Goal: Use online tool/utility: Use online tool/utility

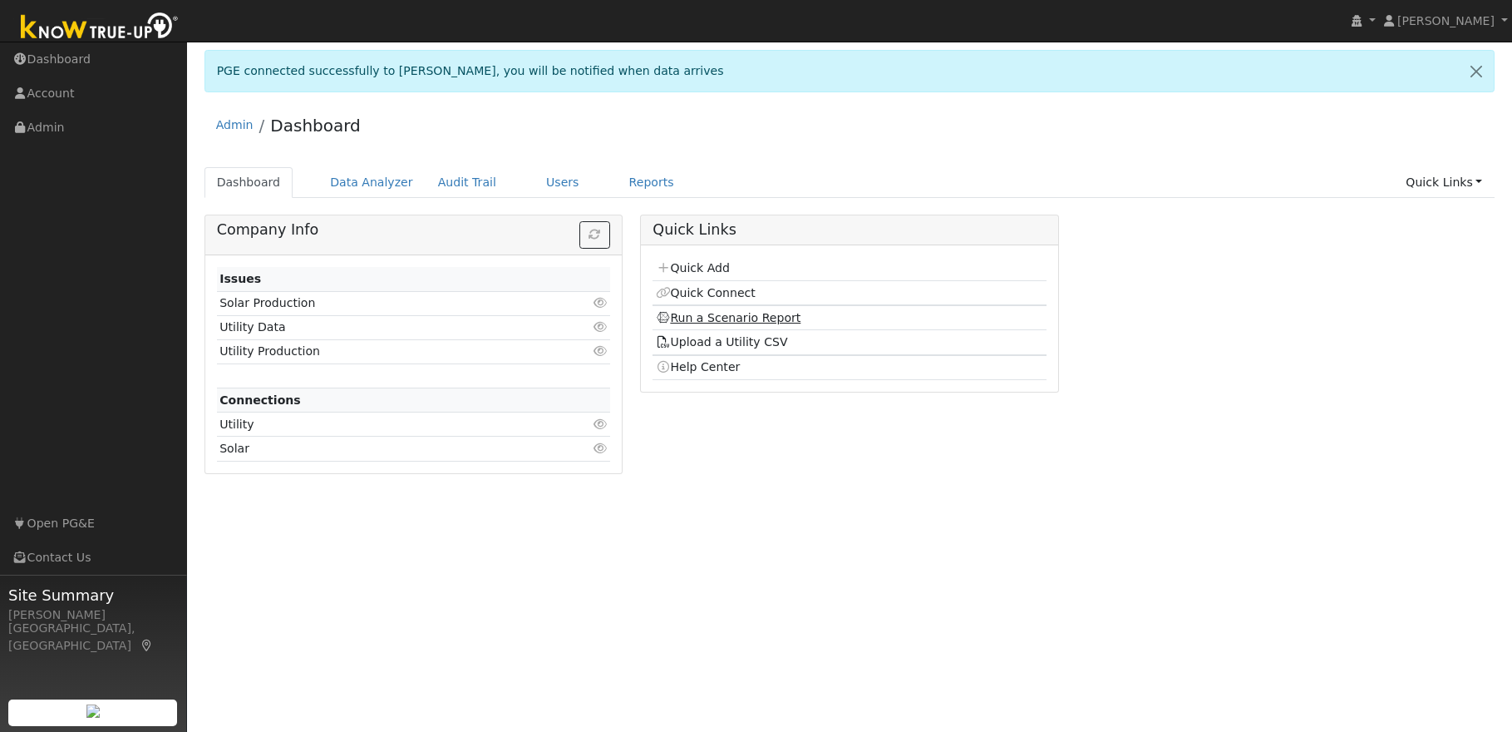
click at [741, 320] on link "Run a Scenario Report" at bounding box center [728, 317] width 145 height 13
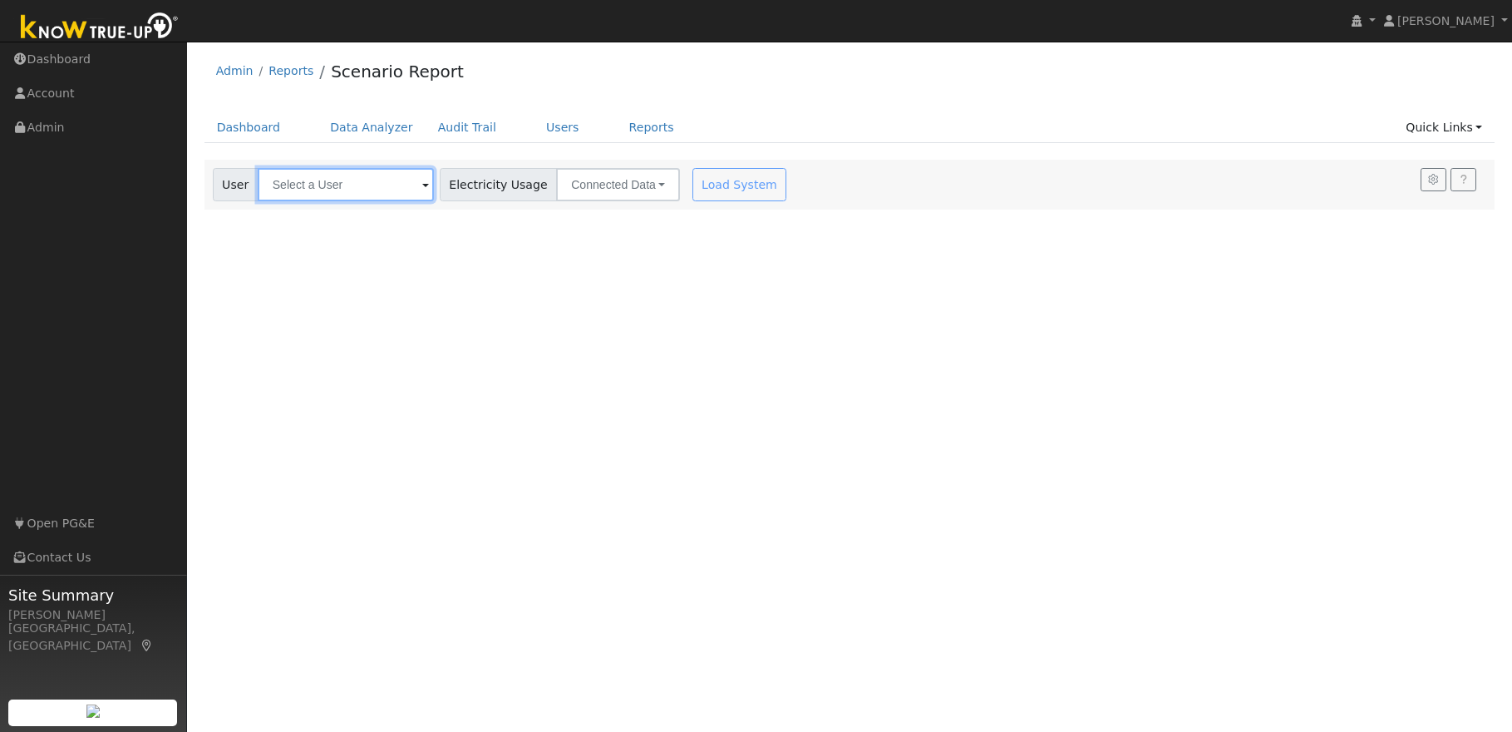
click at [329, 184] on input "text" at bounding box center [346, 184] width 176 height 33
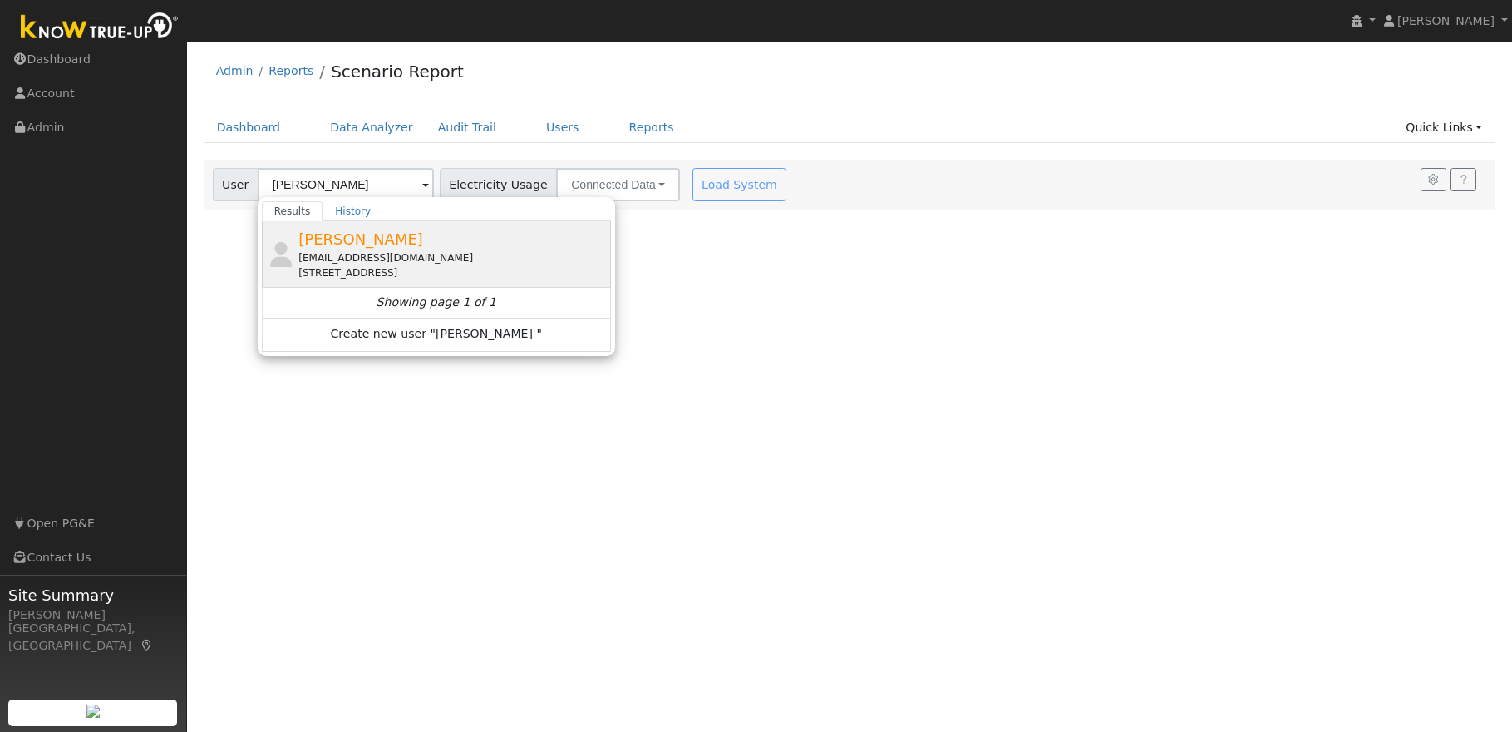
click at [341, 258] on div "[EMAIL_ADDRESS][DOMAIN_NAME]" at bounding box center [452, 257] width 308 height 15
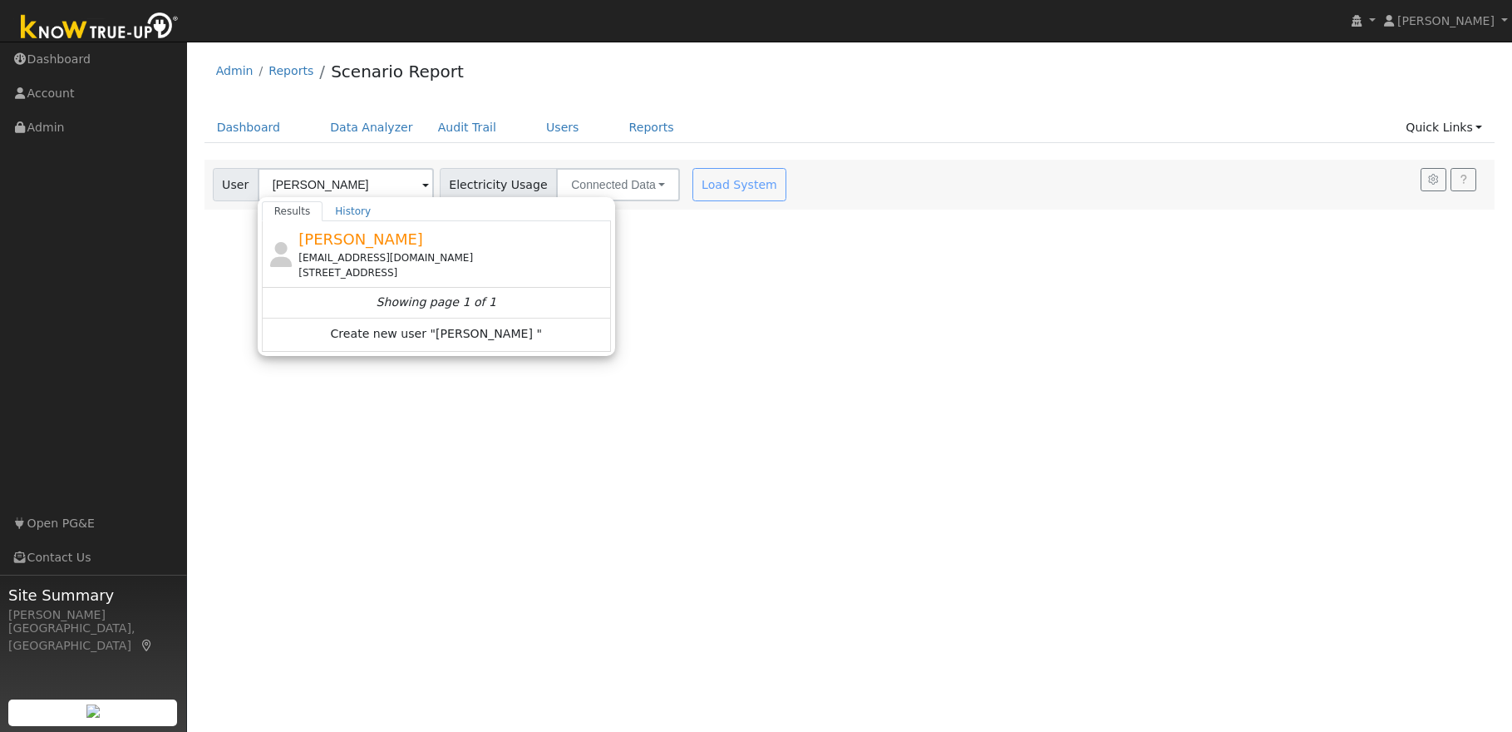
type input "[PERSON_NAME]"
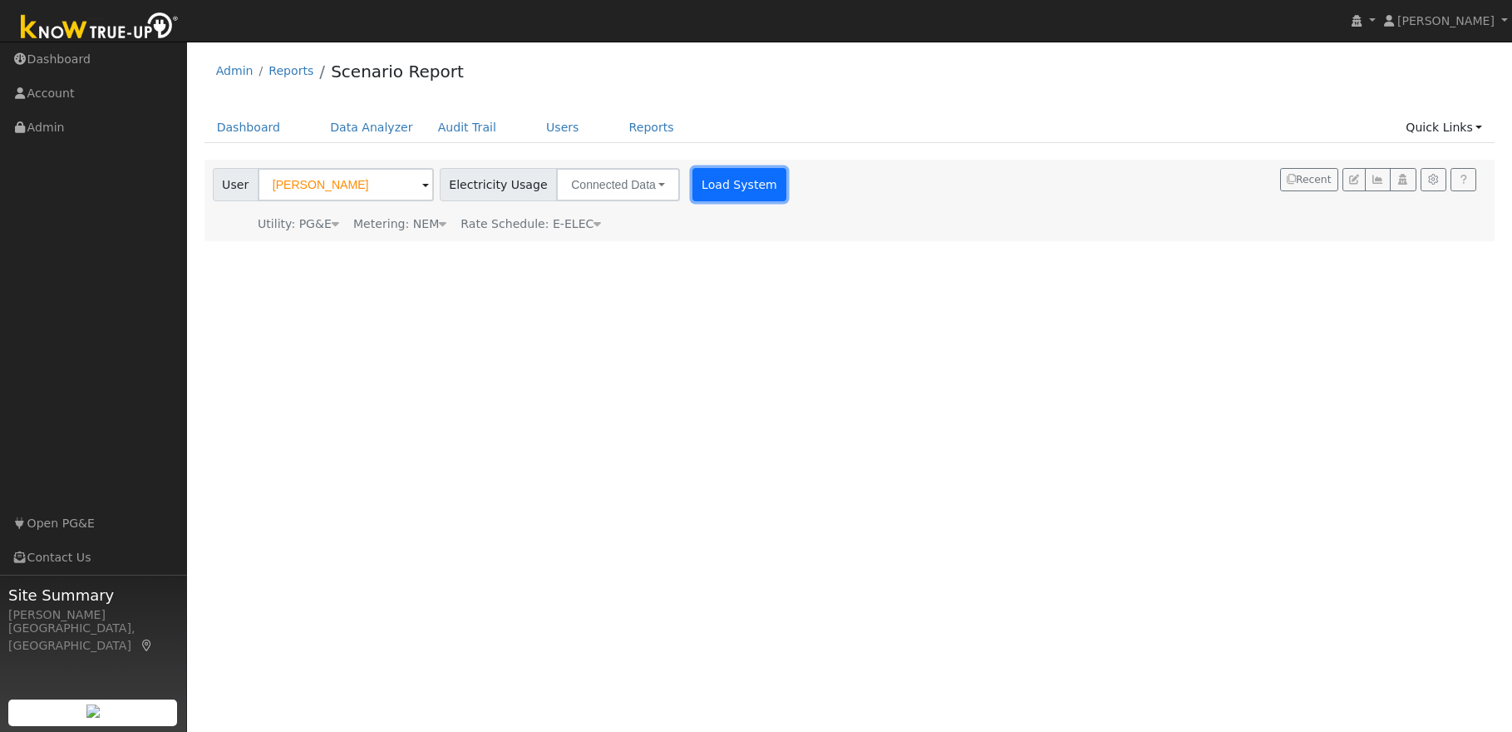
click at [703, 185] on button "Load System" at bounding box center [740, 184] width 95 height 33
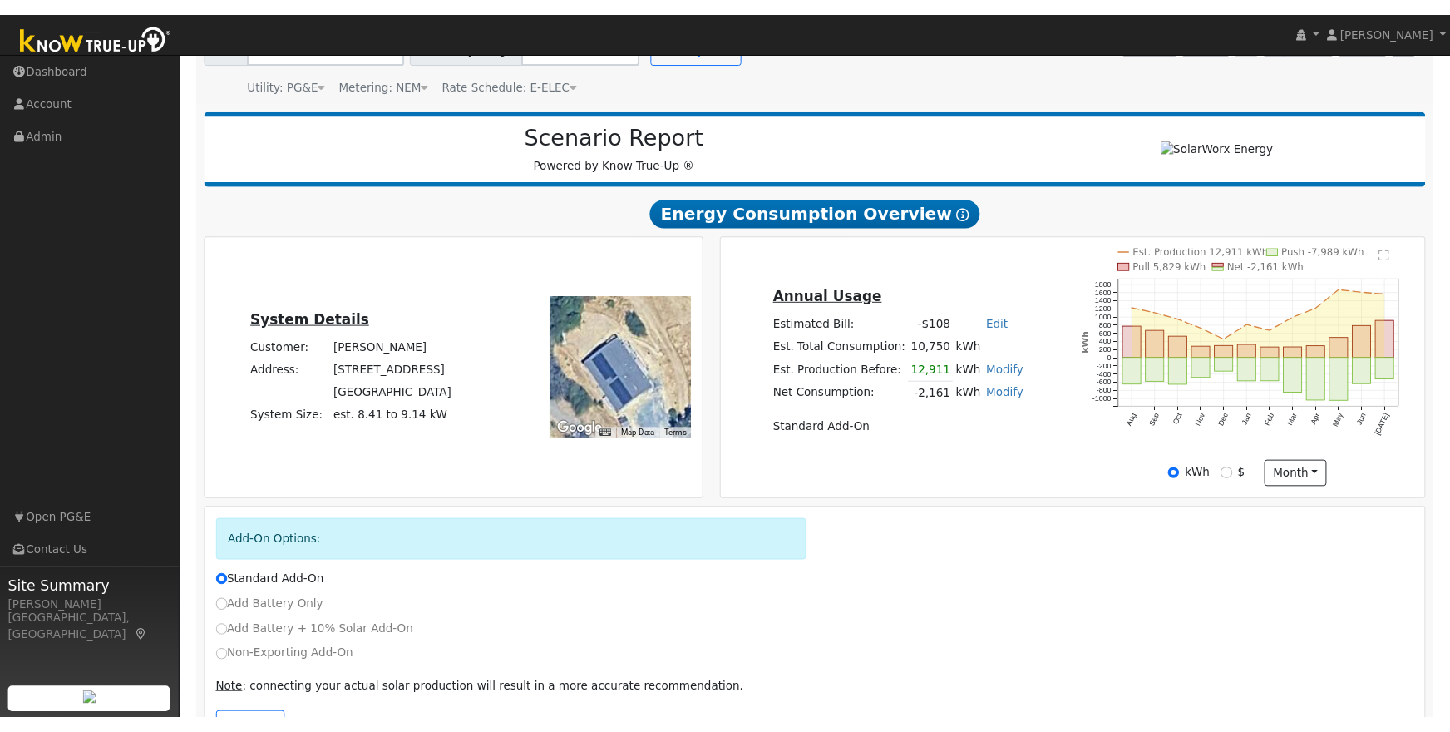
scroll to position [184, 0]
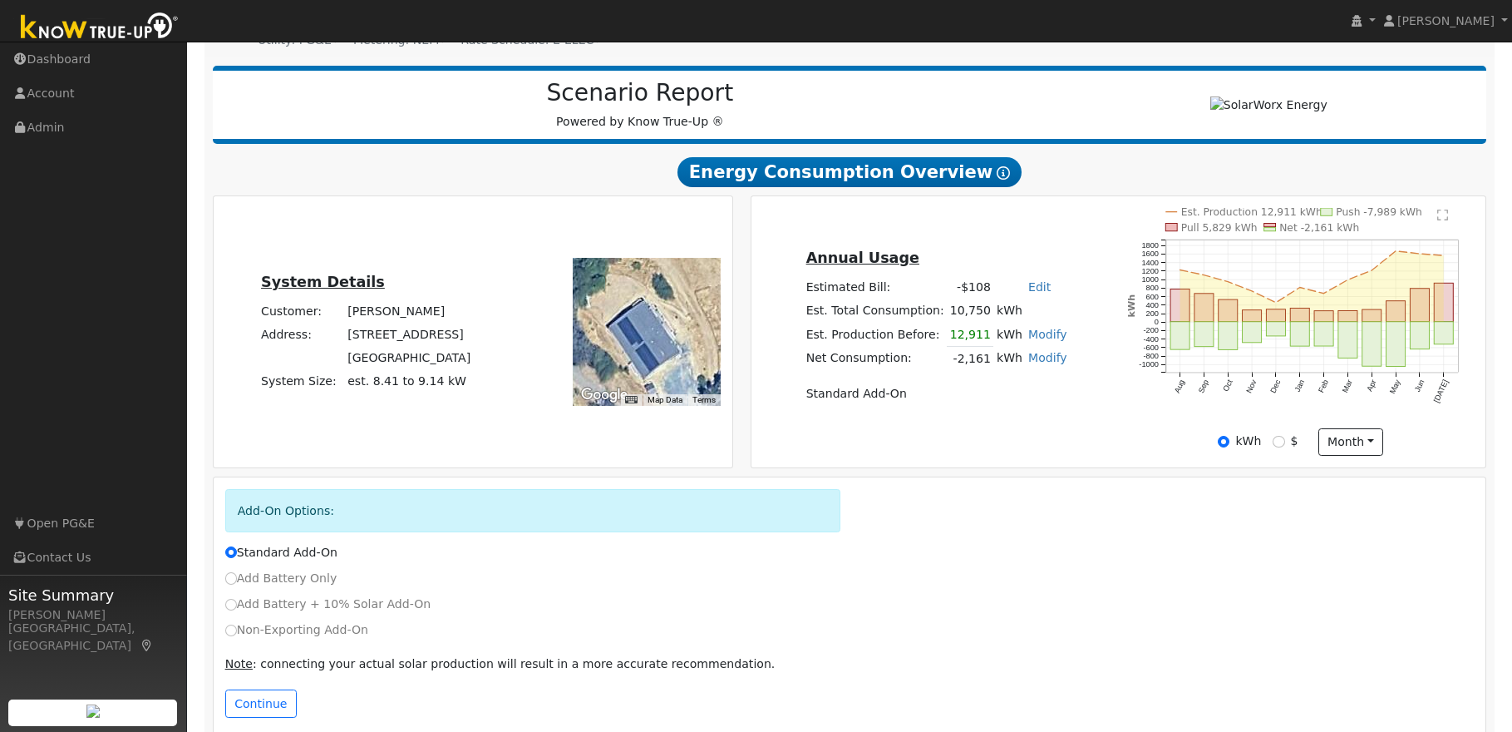
click at [1099, 216] on div "Annual Usage Estimated Bill: -$108 Edit Estimated Bill $ Annual Est. Total Cons…" at bounding box center [1119, 332] width 728 height 248
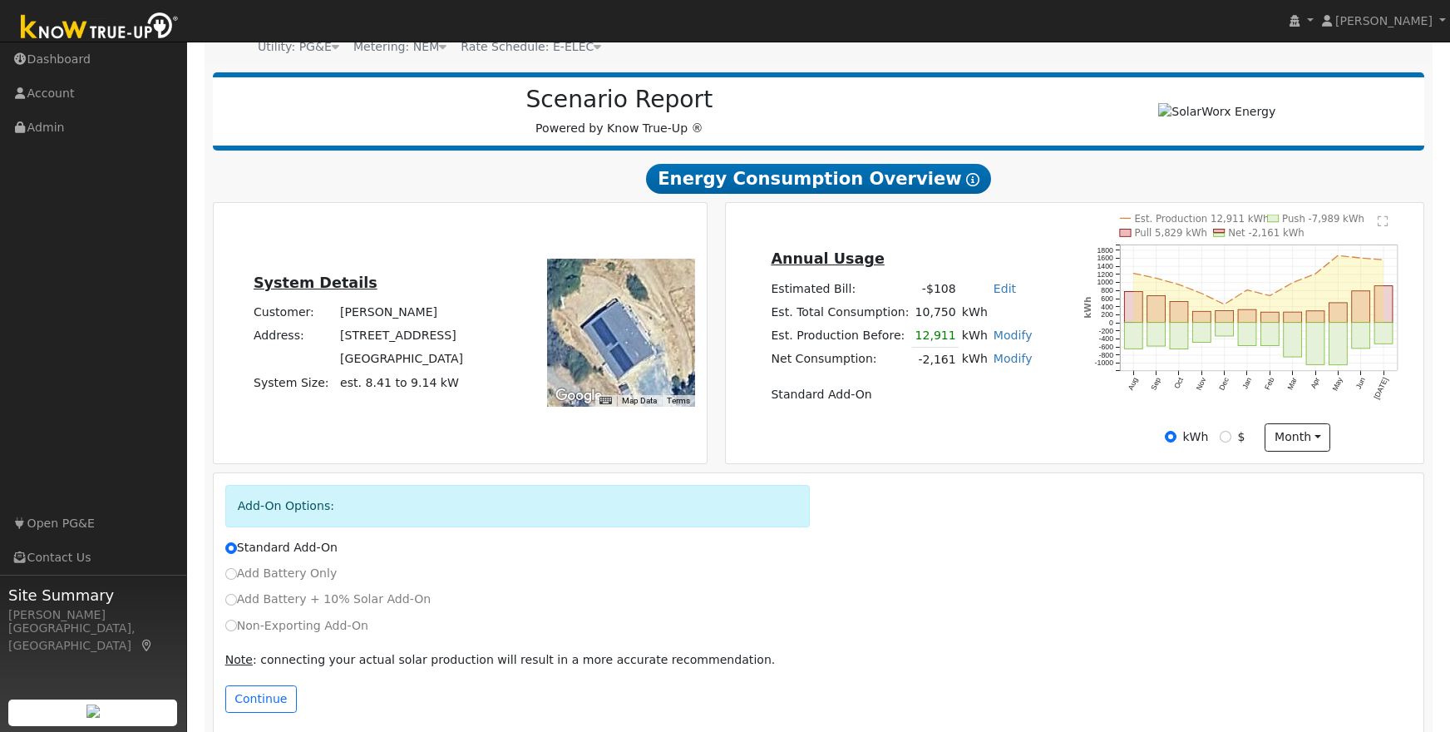
scroll to position [178, 0]
click at [1247, 328] on rect "onclick=""" at bounding box center [1247, 333] width 18 height 23
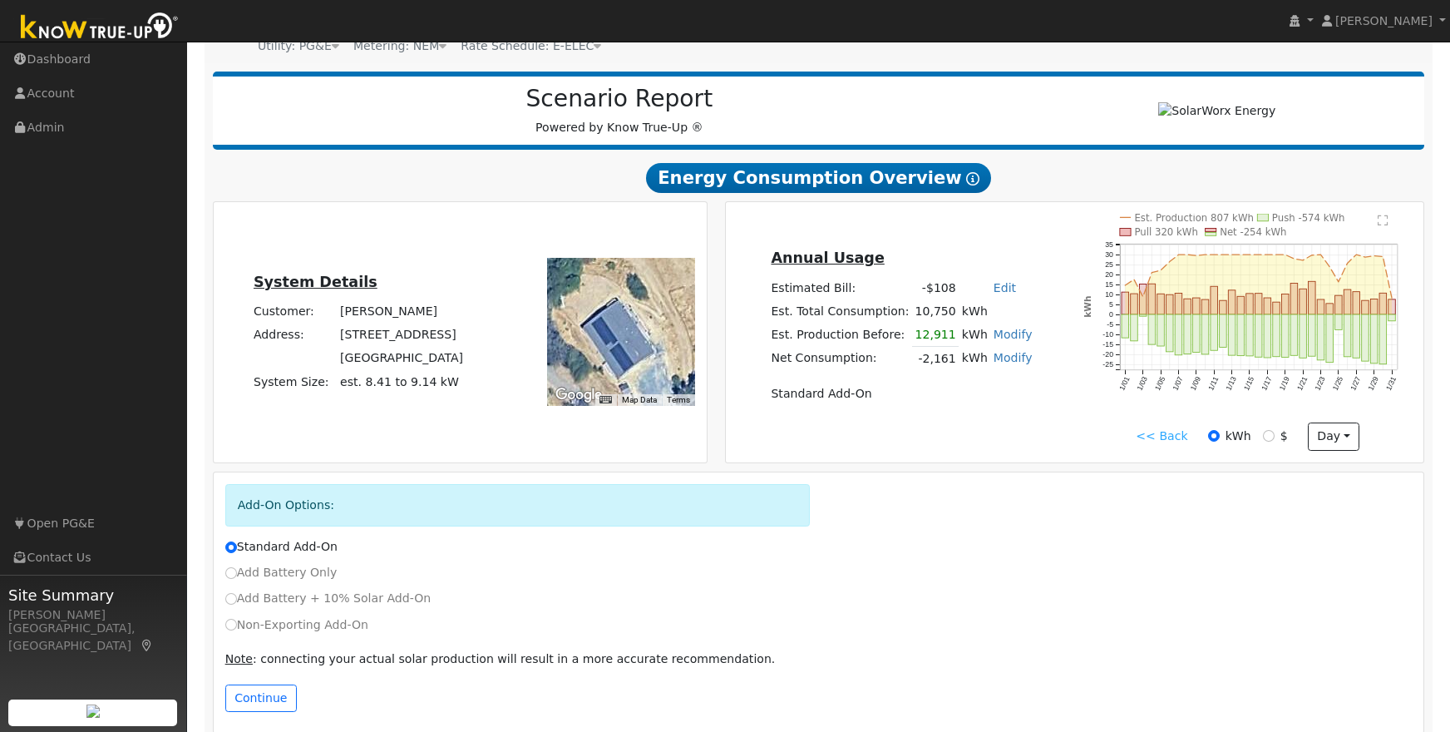
click at [1164, 436] on link "<< Back" at bounding box center [1162, 435] width 52 height 17
